Goal: Use online tool/utility: Utilize a website feature to perform a specific function

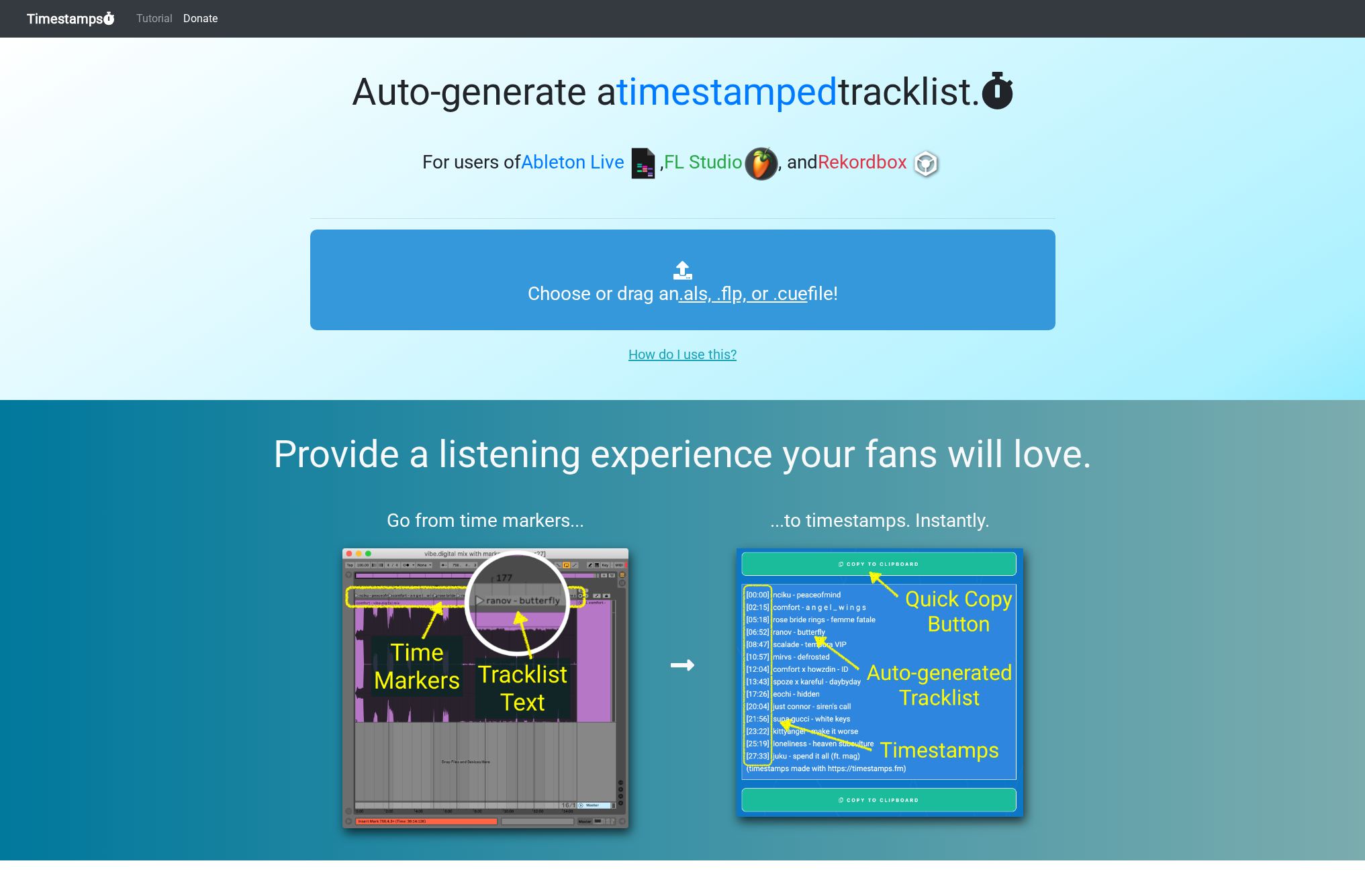
type input "C:\fakepath\Spinnin' Sessions 644 ts.als"
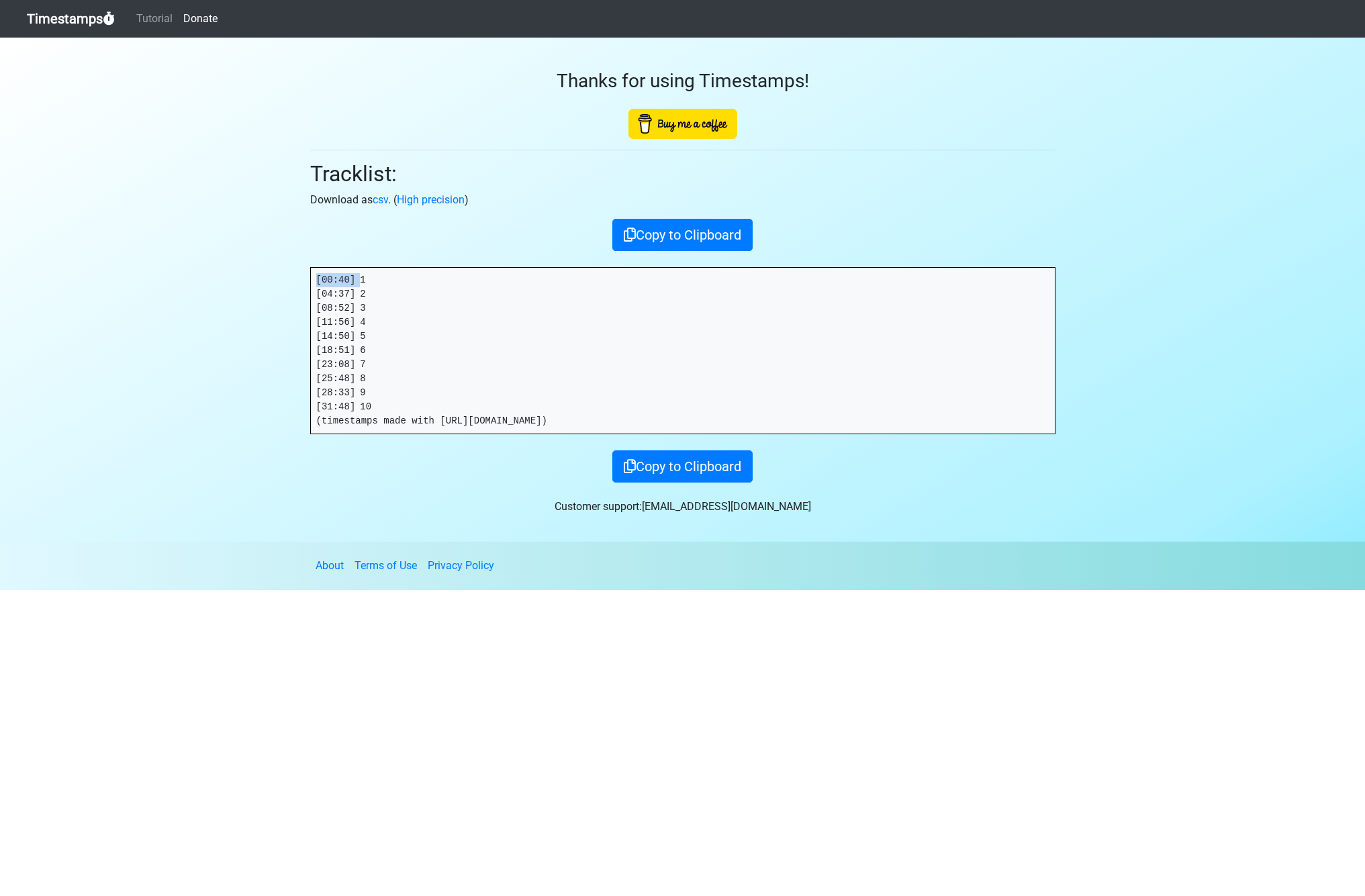
drag, startPoint x: 360, startPoint y: 279, endPoint x: 256, endPoint y: 279, distance: 104.0
click at [258, 280] on section "Thanks for using Timestamps! Tracklist: Download as csv . ( High precision ) Co…" at bounding box center [682, 289] width 1365 height 504
copy pre "[00:40]"
drag, startPoint x: 361, startPoint y: 292, endPoint x: 283, endPoint y: 297, distance: 78.2
click at [283, 297] on section "Thanks for using Timestamps! Tracklist: Download as csv . ( High precision ) Co…" at bounding box center [682, 289] width 1365 height 504
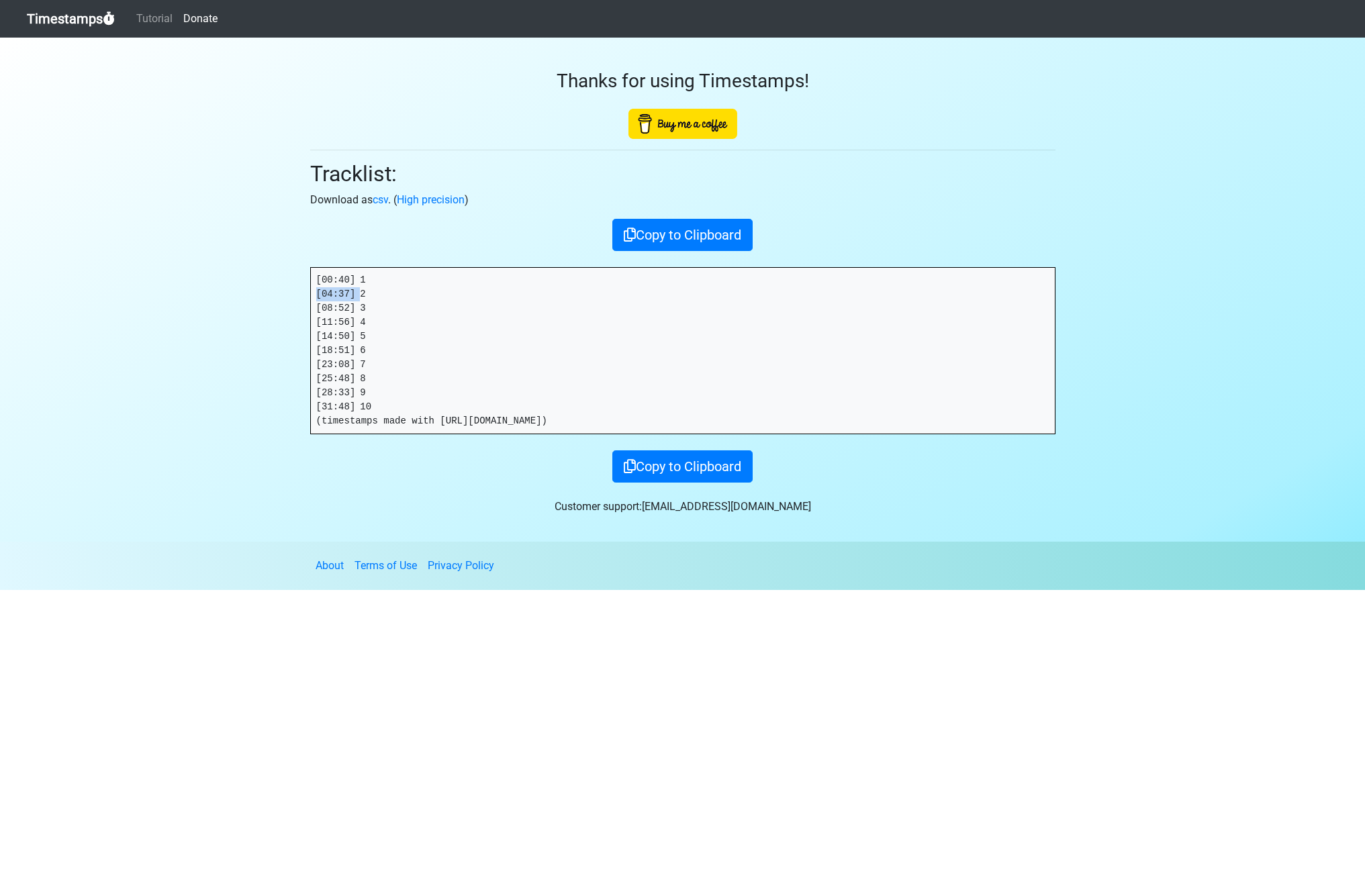
copy pre "[04:37]"
drag, startPoint x: 360, startPoint y: 309, endPoint x: 292, endPoint y: 309, distance: 68.0
click at [292, 309] on section "Thanks for using Timestamps! Tracklist: Download as csv . ( High precision ) Co…" at bounding box center [682, 289] width 1365 height 504
copy pre "[08:52]"
drag, startPoint x: 360, startPoint y: 322, endPoint x: 44, endPoint y: 342, distance: 316.6
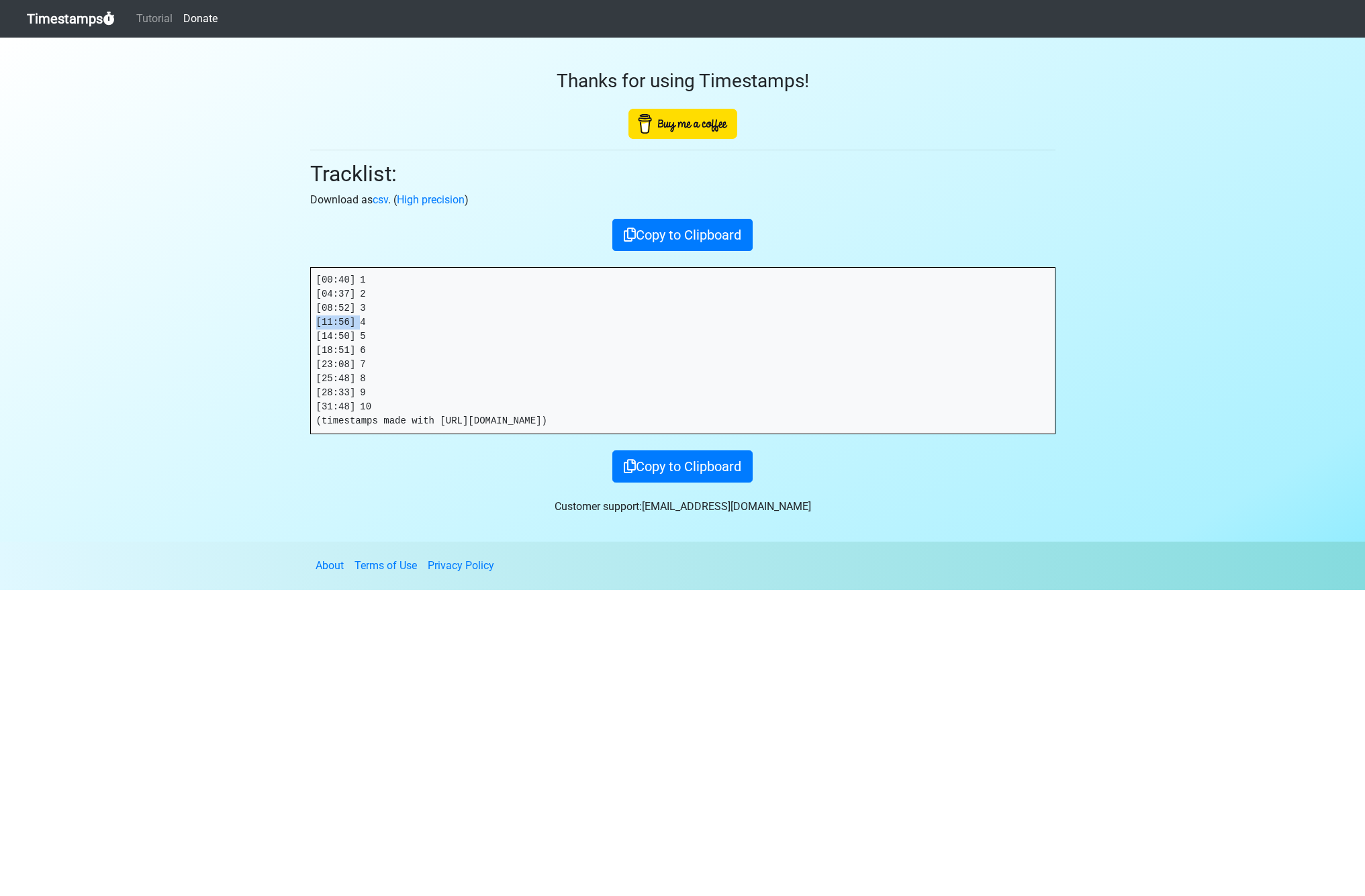
click at [297, 322] on section "Thanks for using Timestamps! Tracklist: Download as csv . ( High precision ) Co…" at bounding box center [682, 289] width 1365 height 504
copy pre "[11:56]"
drag, startPoint x: 360, startPoint y: 338, endPoint x: 305, endPoint y: 340, distance: 55.0
click at [314, 340] on pre "[00:40] 1 [04:37] 2 [08:52] 3 [11:56] 4 [14:50] 5 [18:51] 6 [23:08] 7 [25:48] 8…" at bounding box center [682, 350] width 744 height 166
copy pre "[14:50]"
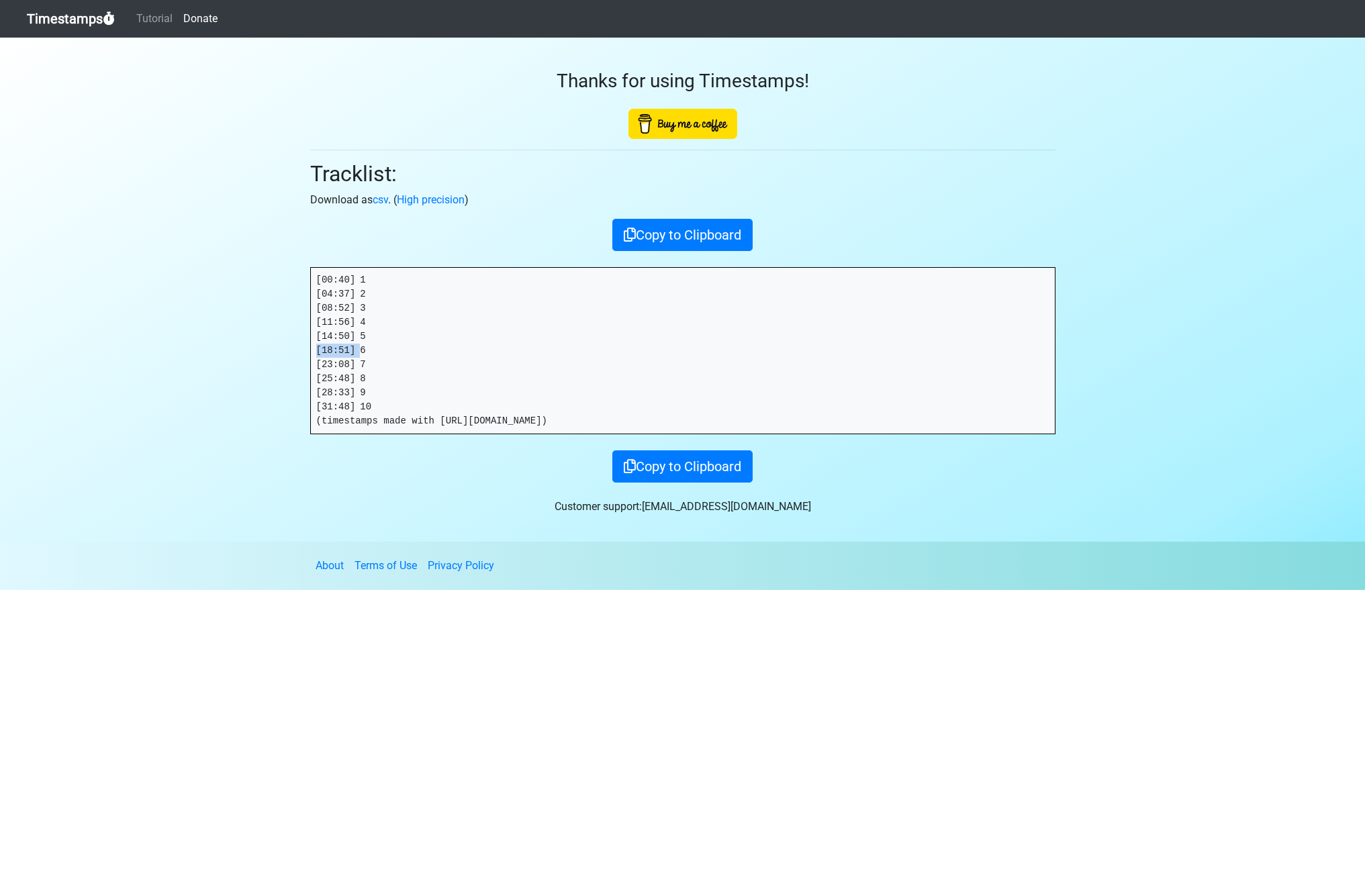
drag, startPoint x: 360, startPoint y: 349, endPoint x: 280, endPoint y: 353, distance: 80.1
click at [280, 353] on section "Thanks for using Timestamps! Tracklist: Download as csv . ( High precision ) Co…" at bounding box center [682, 289] width 1365 height 504
copy pre "[18:51]"
drag, startPoint x: 361, startPoint y: 362, endPoint x: 279, endPoint y: 365, distance: 82.1
click at [279, 365] on section "Thanks for using Timestamps! Tracklist: Download as csv . ( High precision ) Co…" at bounding box center [682, 289] width 1365 height 504
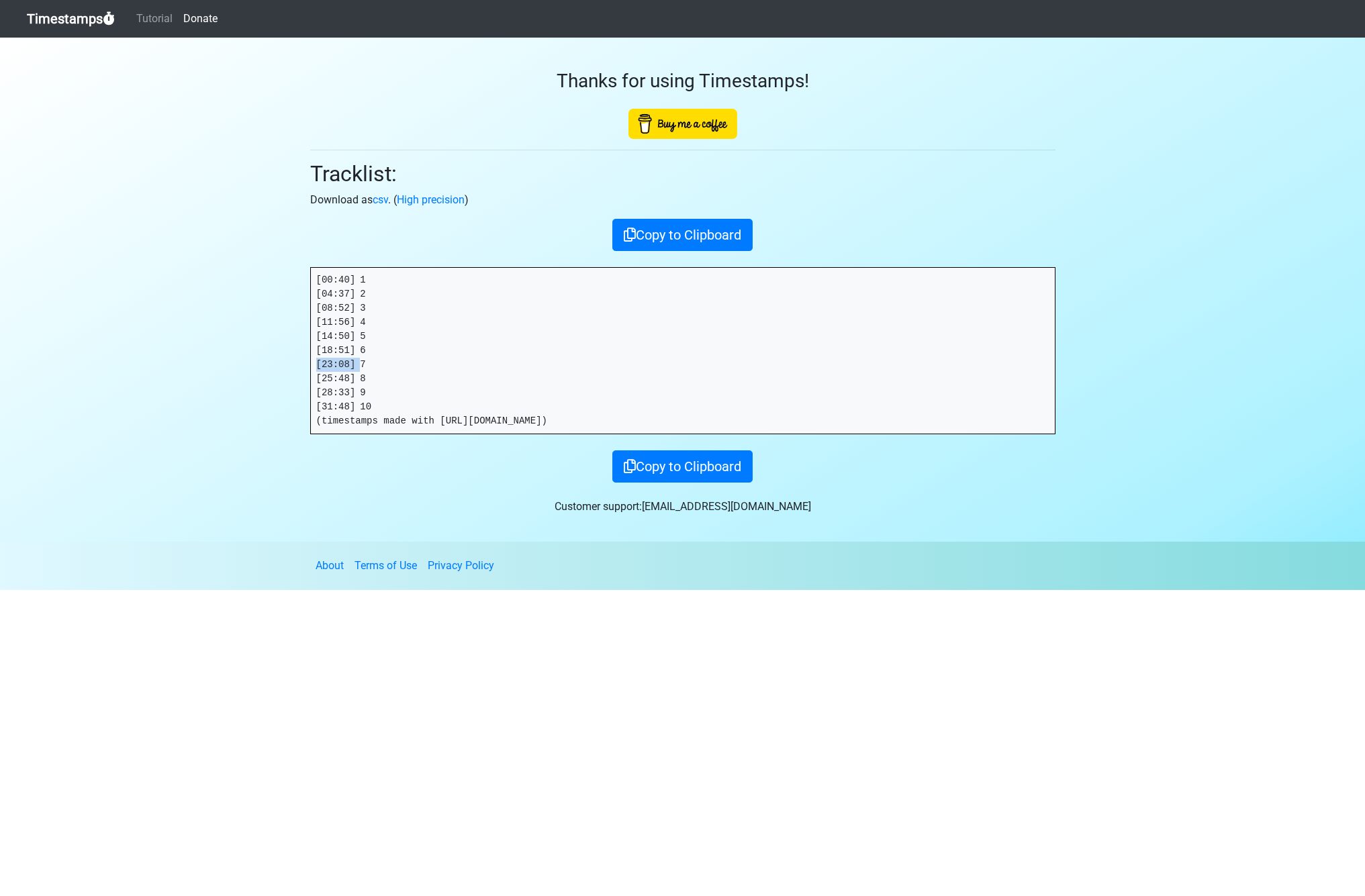
copy pre "[23:08]"
click at [305, 379] on div "Thanks for using Timestamps! Tracklist: Download as csv . ( High precision ) Co…" at bounding box center [682, 260] width 765 height 445
copy pre "[25:48]"
drag, startPoint x: 361, startPoint y: 391, endPoint x: 268, endPoint y: 391, distance: 93.0
click at [268, 391] on section "Thanks for using Timestamps! Tracklist: Download as csv . ( High precision ) Co…" at bounding box center [682, 289] width 1365 height 504
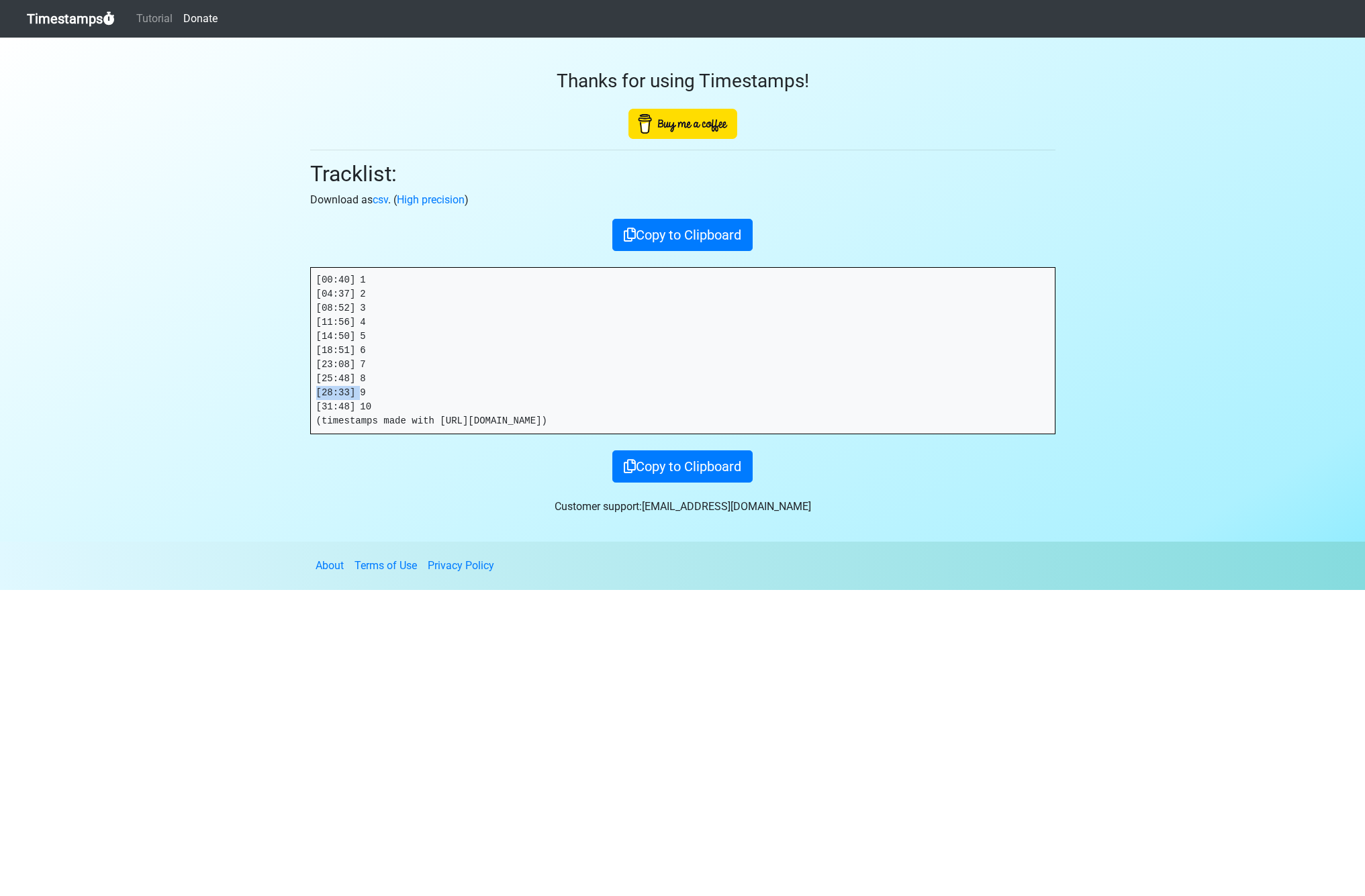
copy pre "[28:33]"
drag, startPoint x: 315, startPoint y: 408, endPoint x: 257, endPoint y: 408, distance: 58.0
click at [257, 408] on section "Thanks for using Timestamps! Tracklist: Download as csv . ( High precision ) Co…" at bounding box center [682, 289] width 1365 height 504
copy pre "[31:48]"
click at [308, 219] on div "Thanks for using Timestamps! Tracklist: Download as csv . ( High precision ) Co…" at bounding box center [682, 260] width 765 height 445
